Goal: Task Accomplishment & Management: Manage account settings

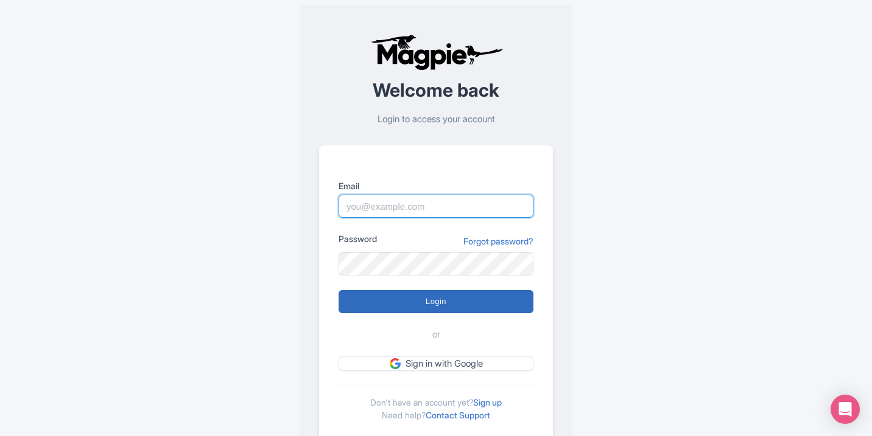
type input "[EMAIL_ADDRESS][DOMAIN_NAME]"
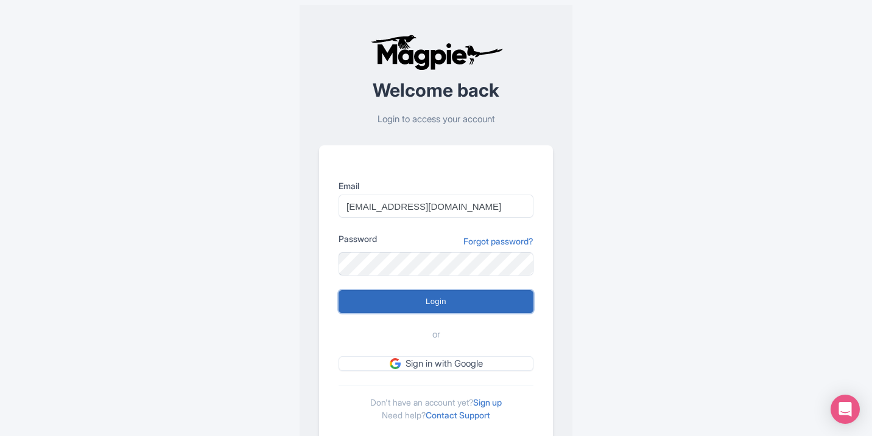
click at [445, 294] on input "Login" at bounding box center [435, 301] width 195 height 23
type input "Logging in..."
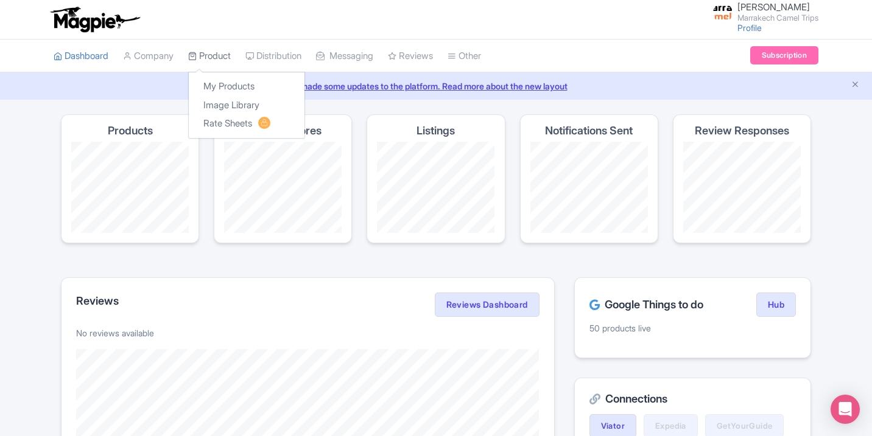
click at [197, 55] on icon at bounding box center [192, 56] width 9 height 9
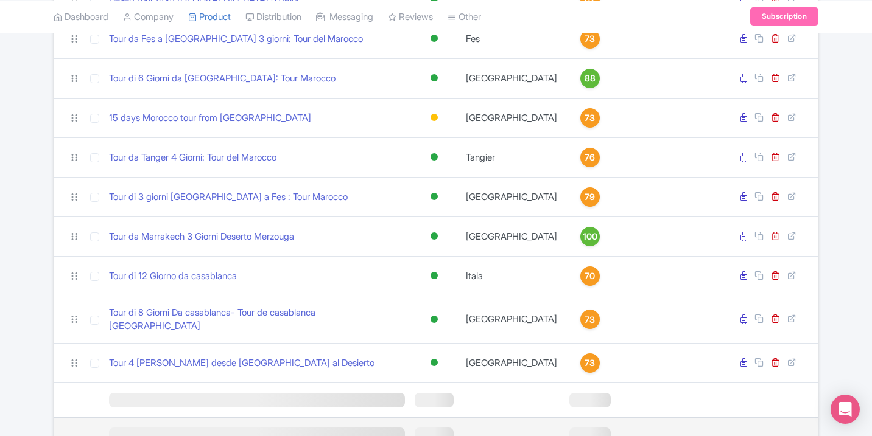
scroll to position [1094, 0]
